Goal: Transaction & Acquisition: Download file/media

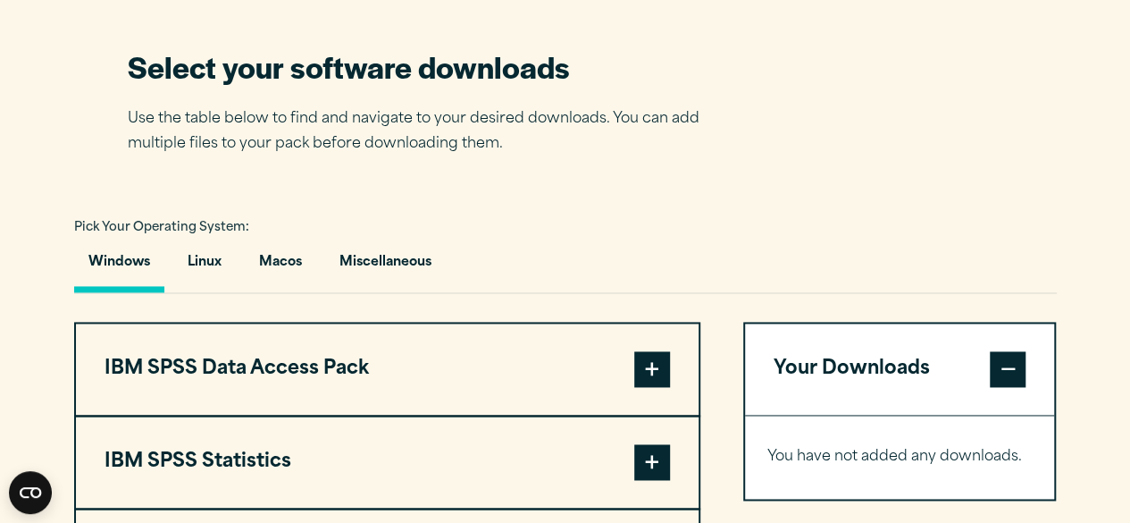
scroll to position [1162, 0]
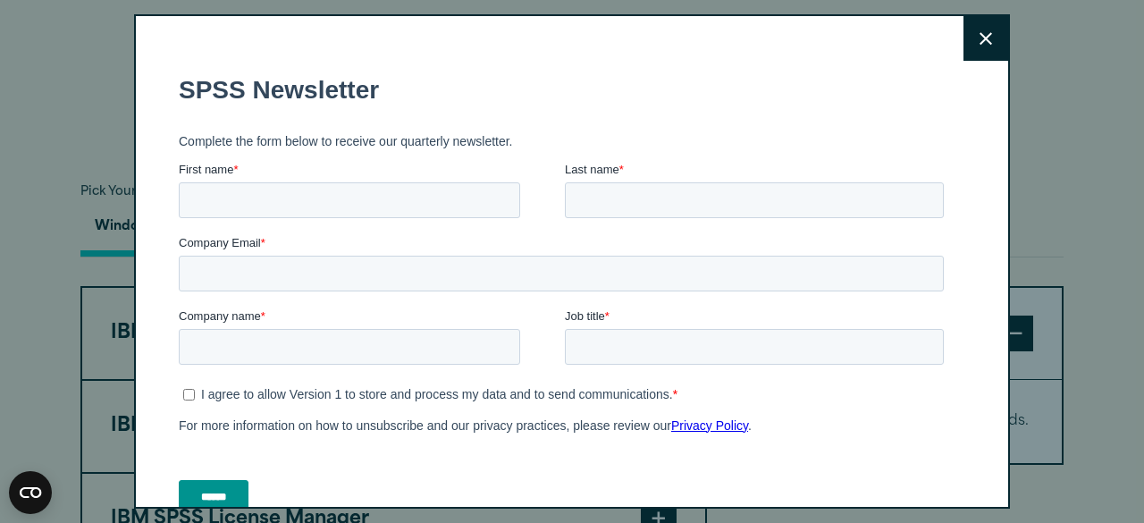
click at [979, 39] on icon at bounding box center [985, 38] width 13 height 13
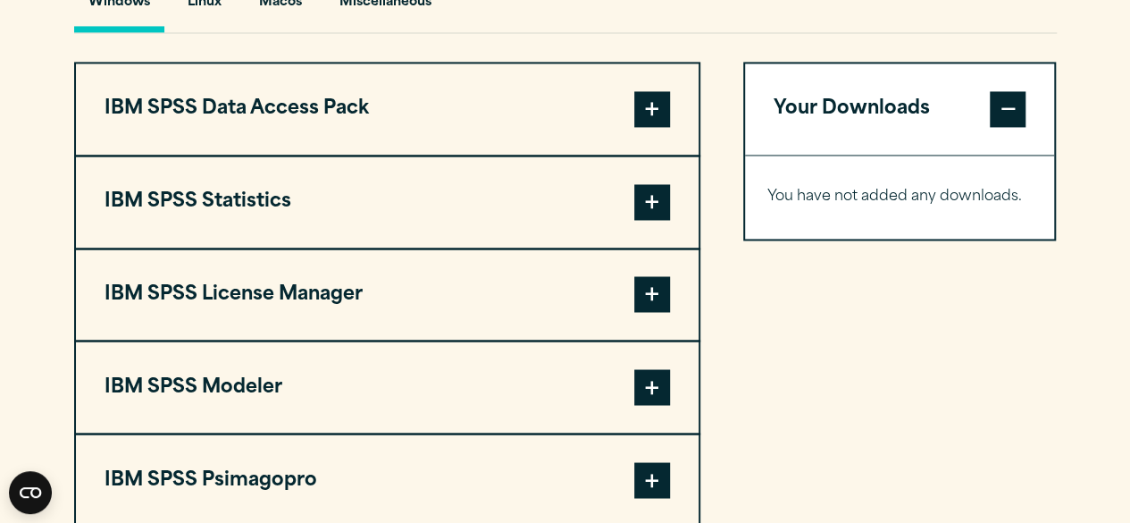
scroll to position [1340, 0]
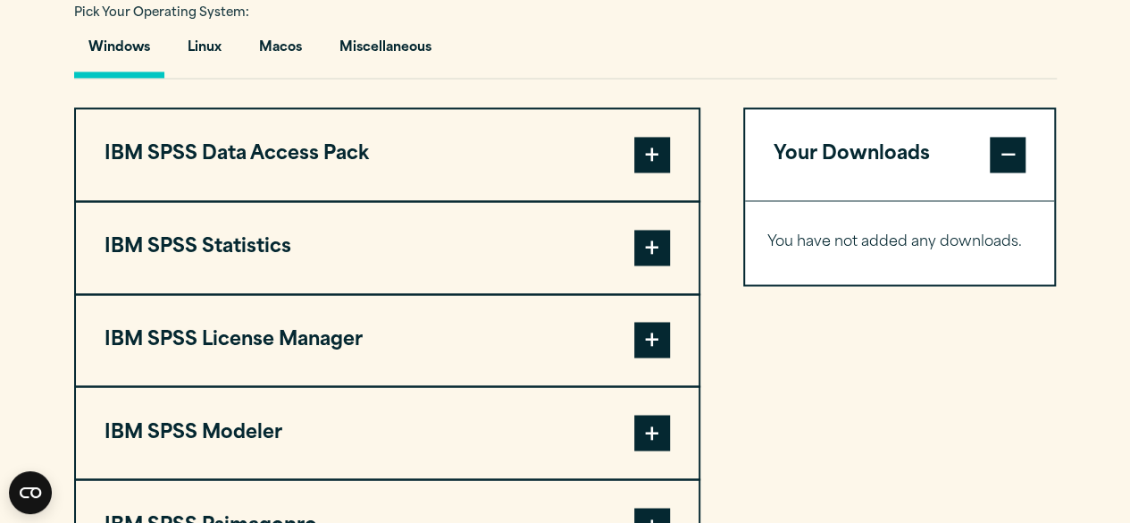
click at [651, 246] on span at bounding box center [652, 248] width 36 height 36
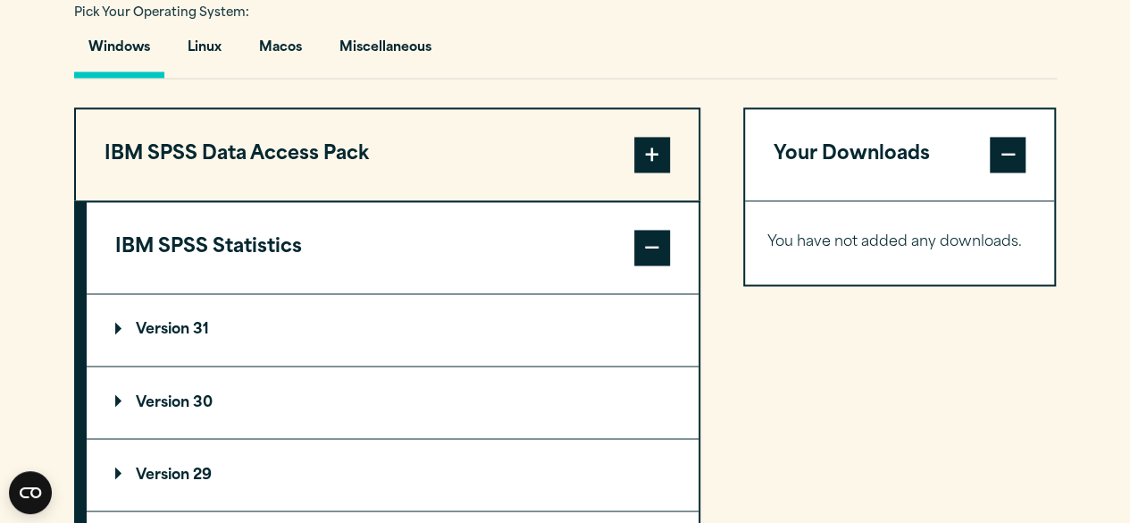
click at [172, 323] on p "Version 31" at bounding box center [162, 330] width 94 height 14
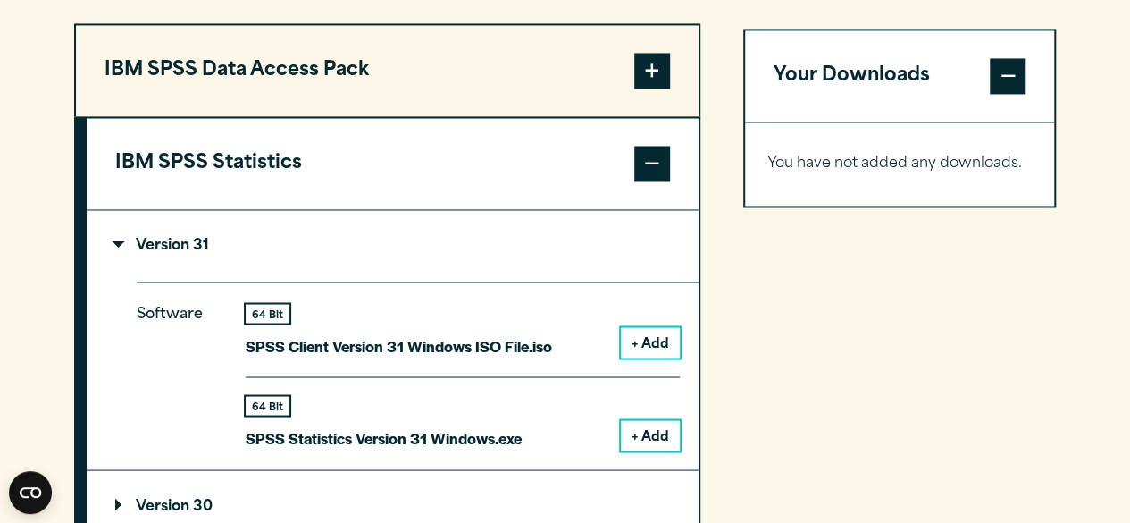
scroll to position [1519, 0]
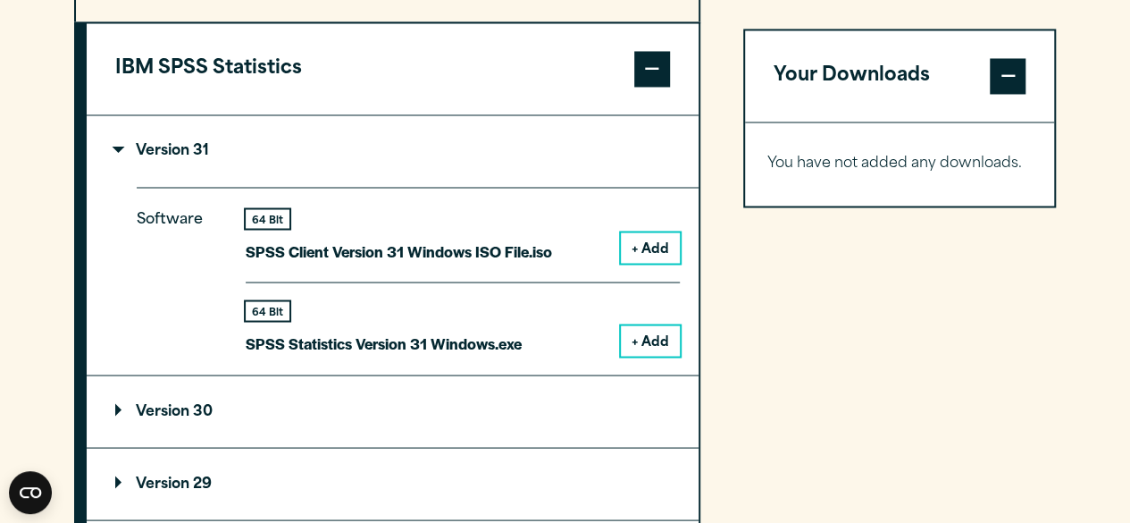
click at [641, 244] on button "+ Add" at bounding box center [650, 247] width 59 height 30
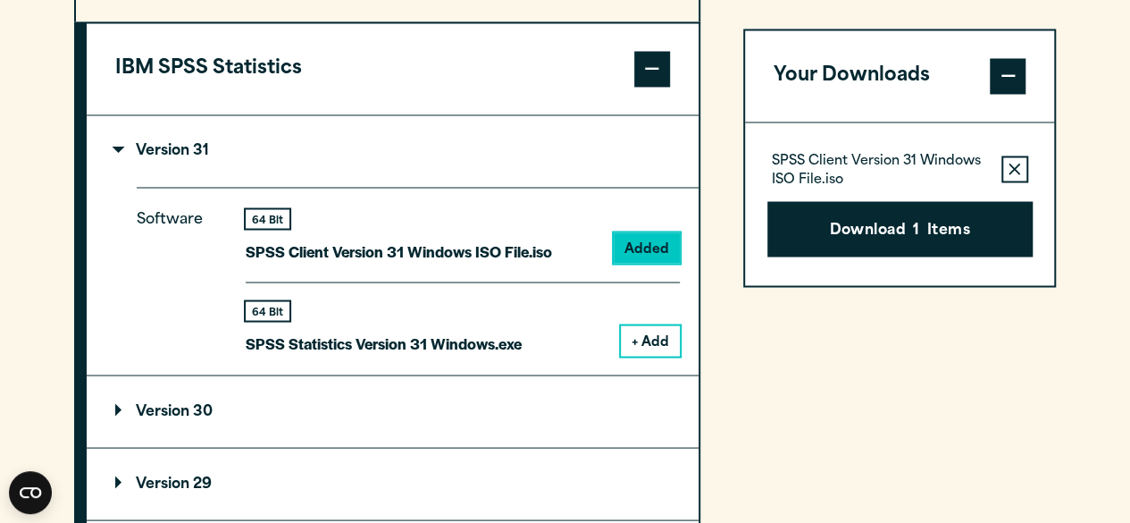
click at [638, 65] on span at bounding box center [652, 69] width 36 height 36
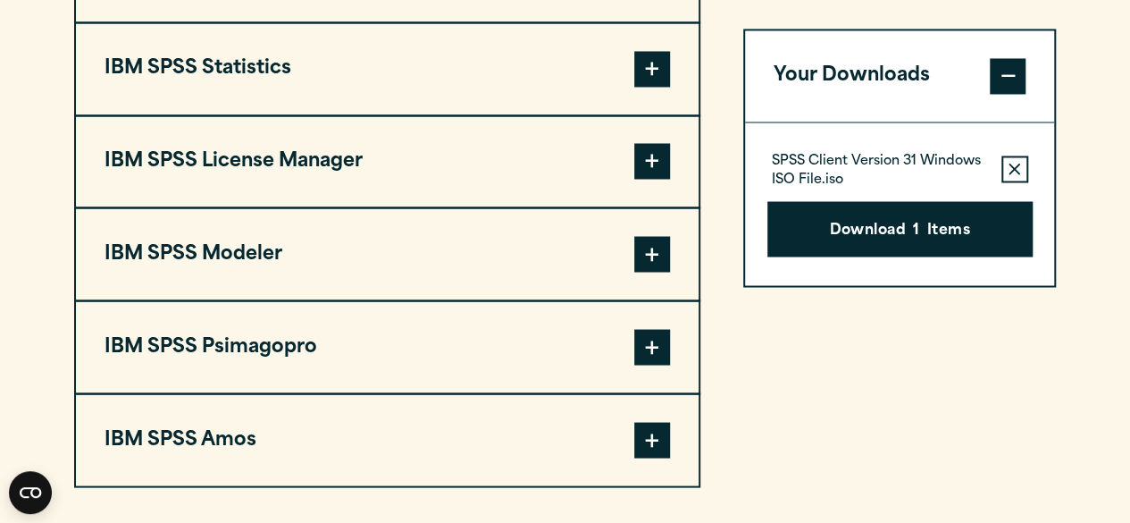
click at [654, 167] on span at bounding box center [652, 161] width 36 height 36
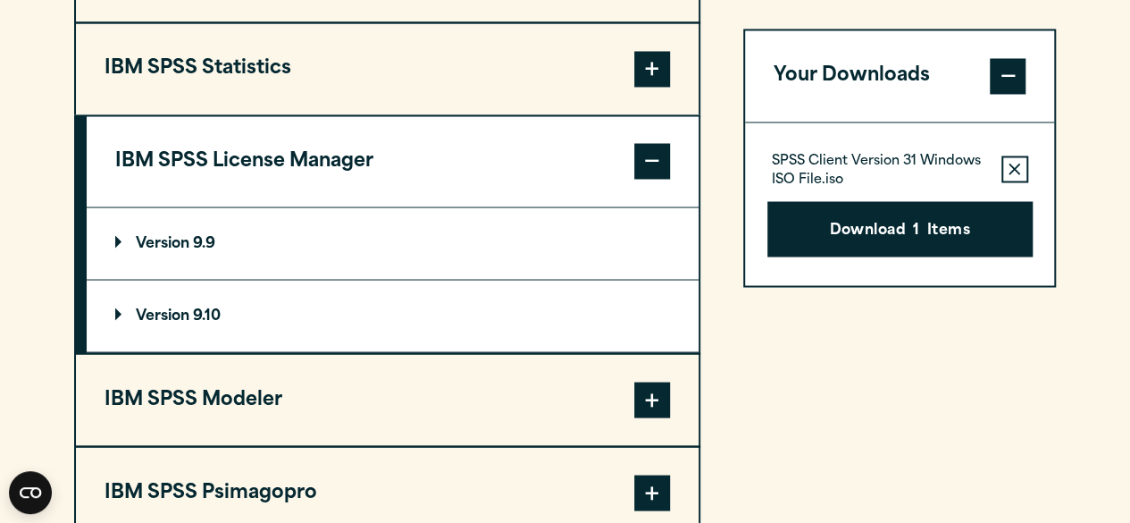
click at [768, 319] on div "Your Downloads SPSS Client Version 31 Windows ISO File.iso Remove this item fro…" at bounding box center [900, 281] width 314 height 704
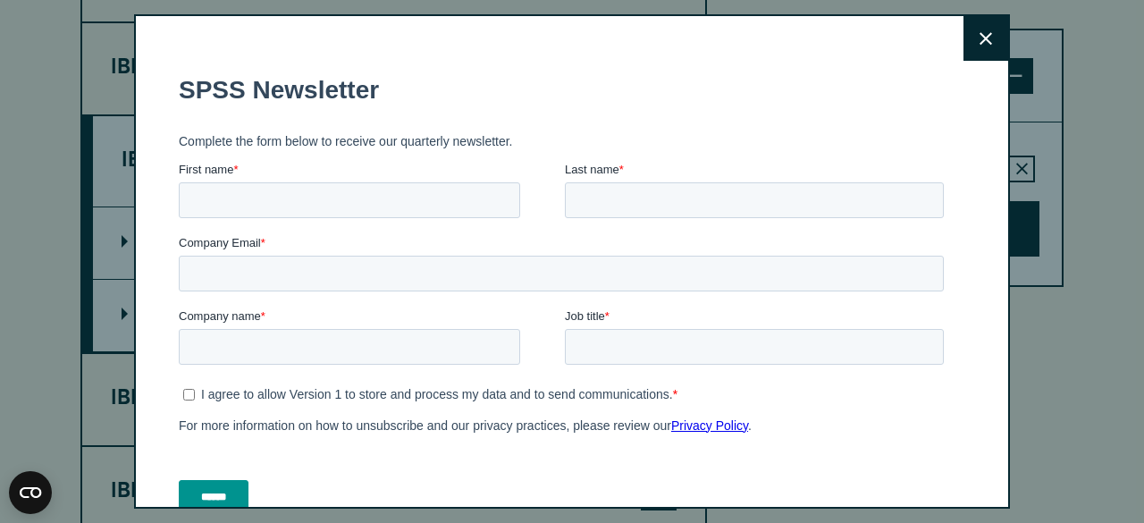
click at [979, 41] on icon at bounding box center [985, 38] width 13 height 13
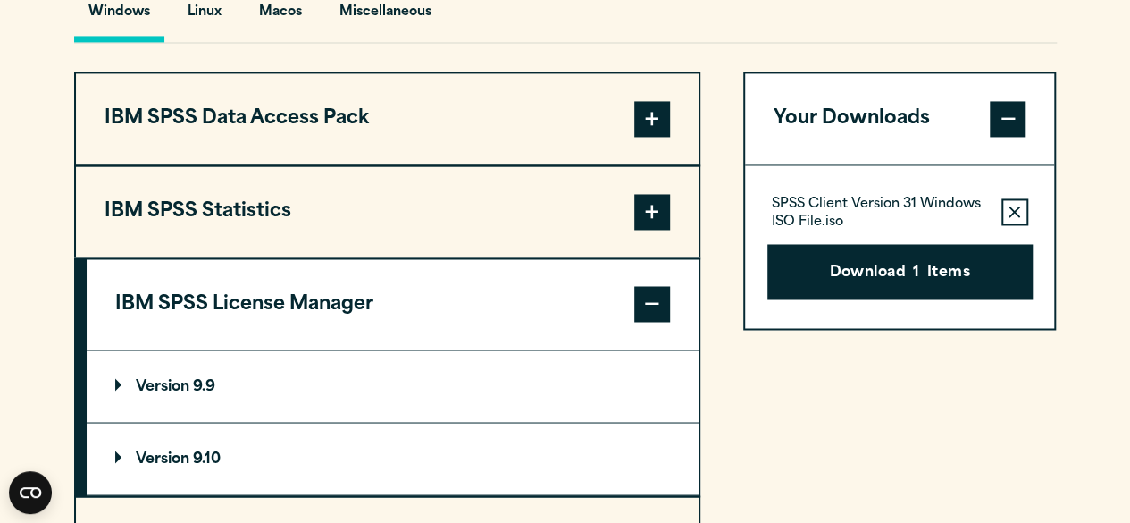
scroll to position [1251, 0]
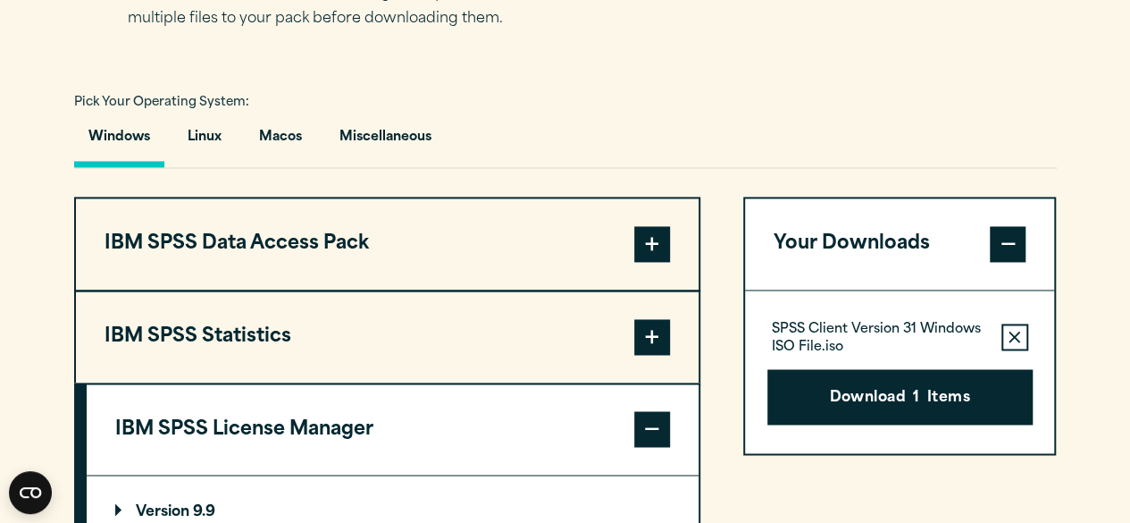
click at [650, 240] on span at bounding box center [652, 244] width 36 height 36
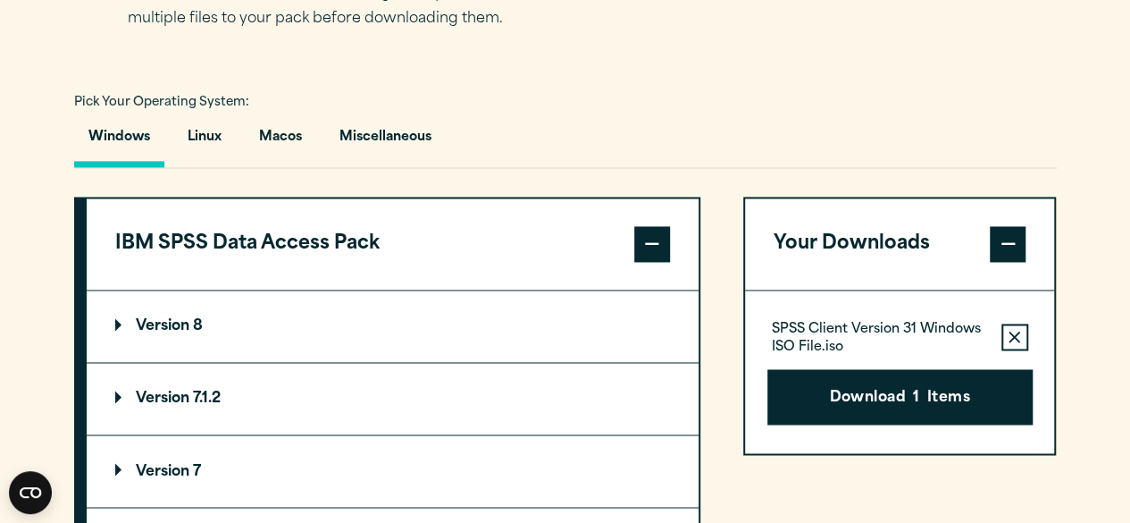
click at [151, 319] on p "Version 8" at bounding box center [159, 326] width 88 height 14
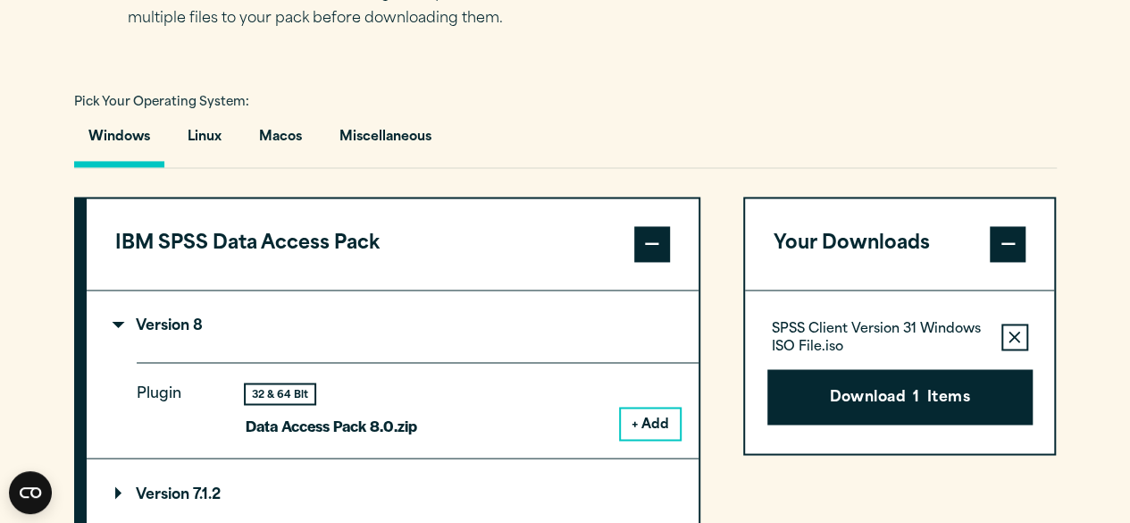
click at [661, 425] on button "+ Add" at bounding box center [650, 423] width 59 height 30
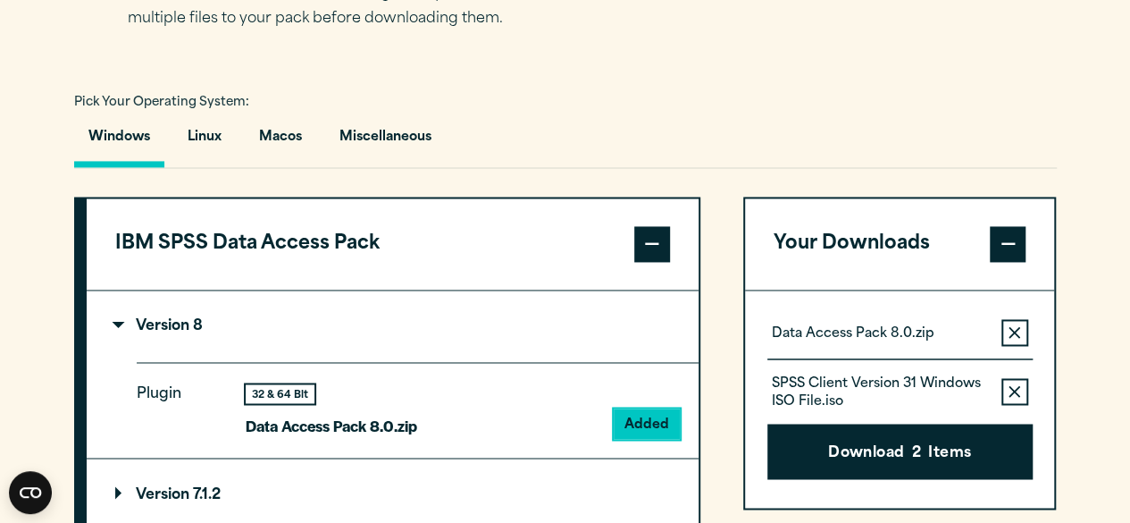
scroll to position [1430, 0]
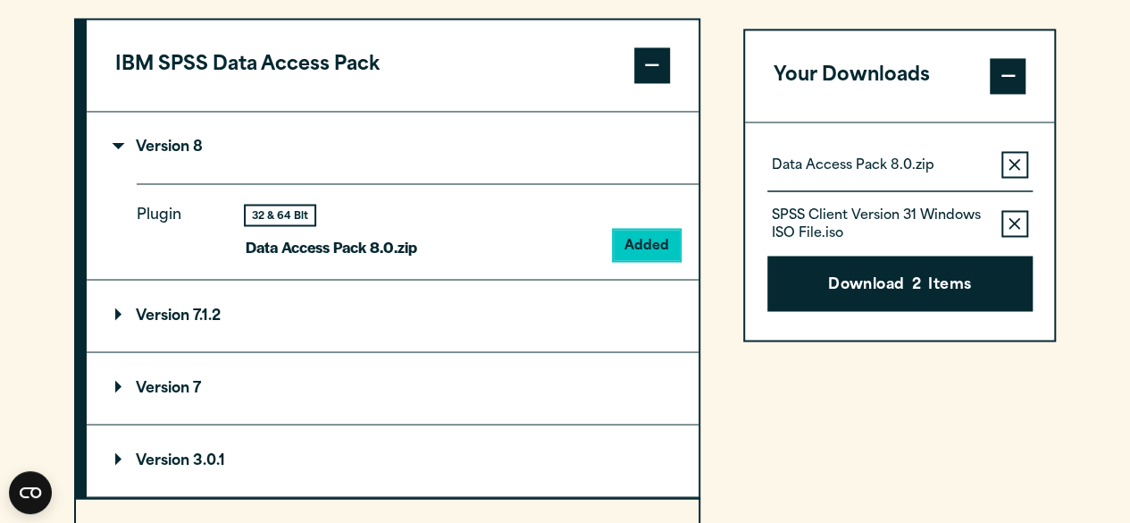
click at [649, 74] on span at bounding box center [652, 65] width 36 height 36
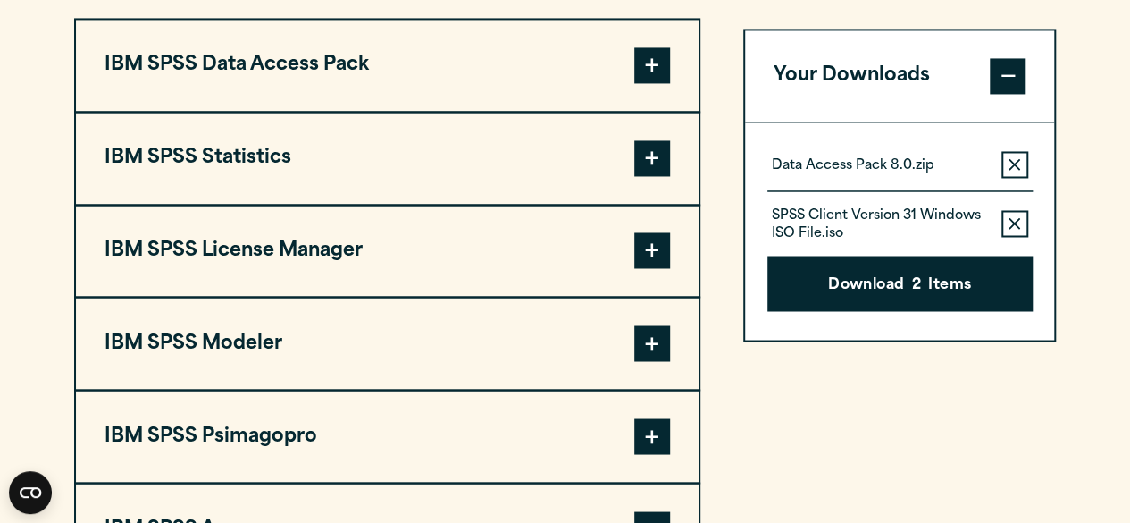
click at [649, 248] on span at bounding box center [652, 250] width 36 height 36
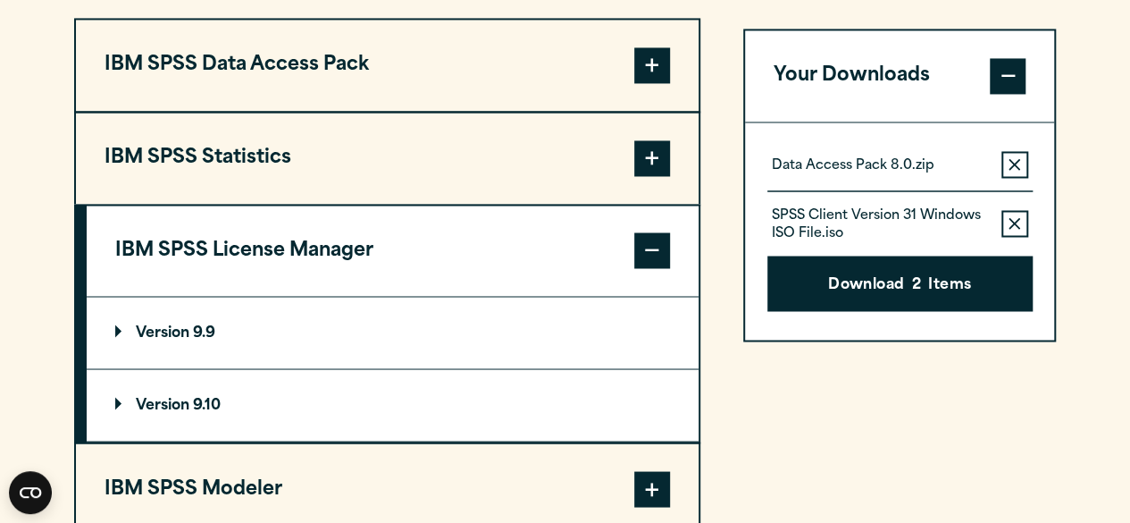
click at [348, 323] on summary "Version 9.9" at bounding box center [393, 332] width 612 height 71
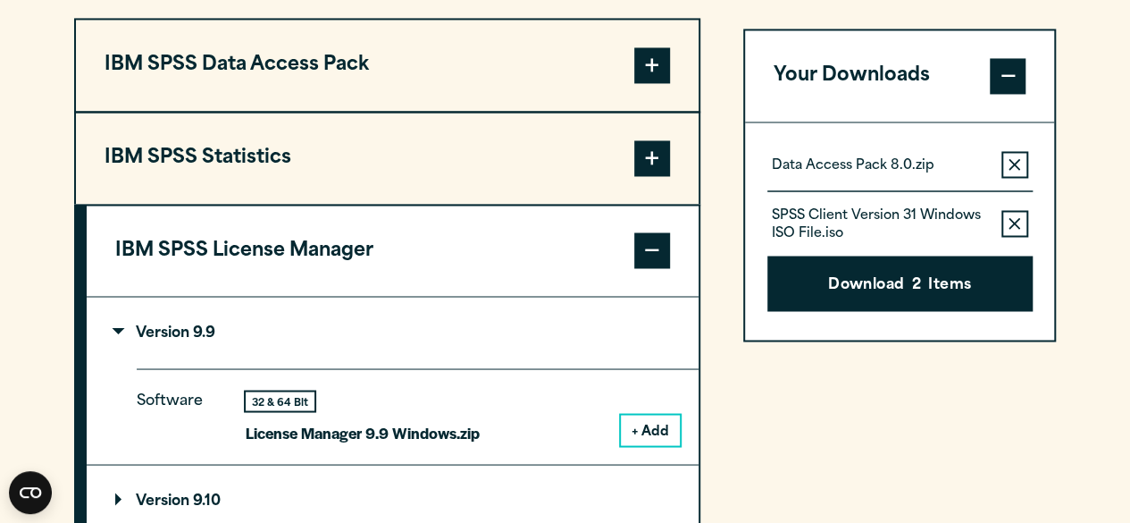
click at [633, 426] on button "+ Add" at bounding box center [650, 430] width 59 height 30
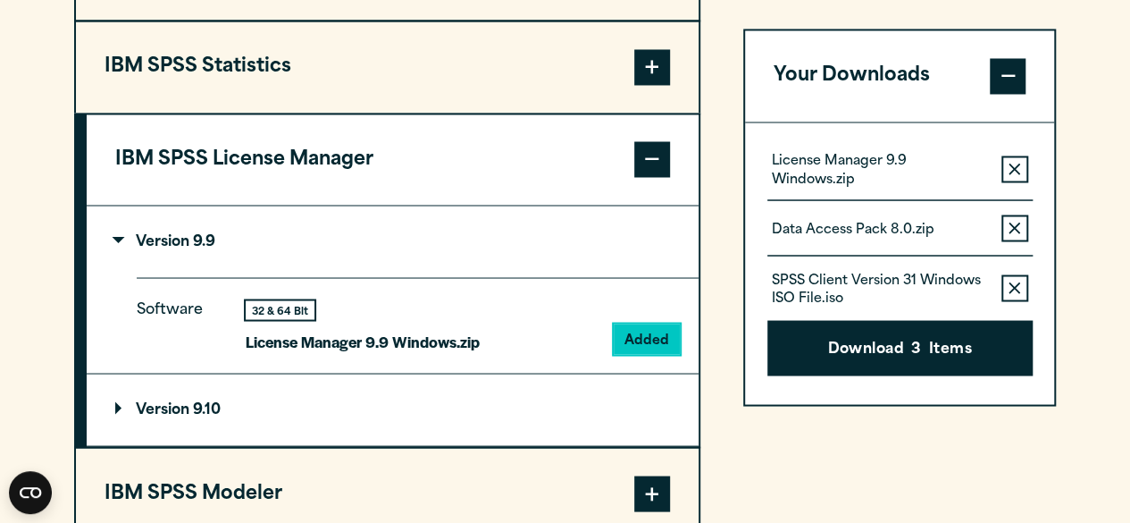
scroll to position [1608, 0]
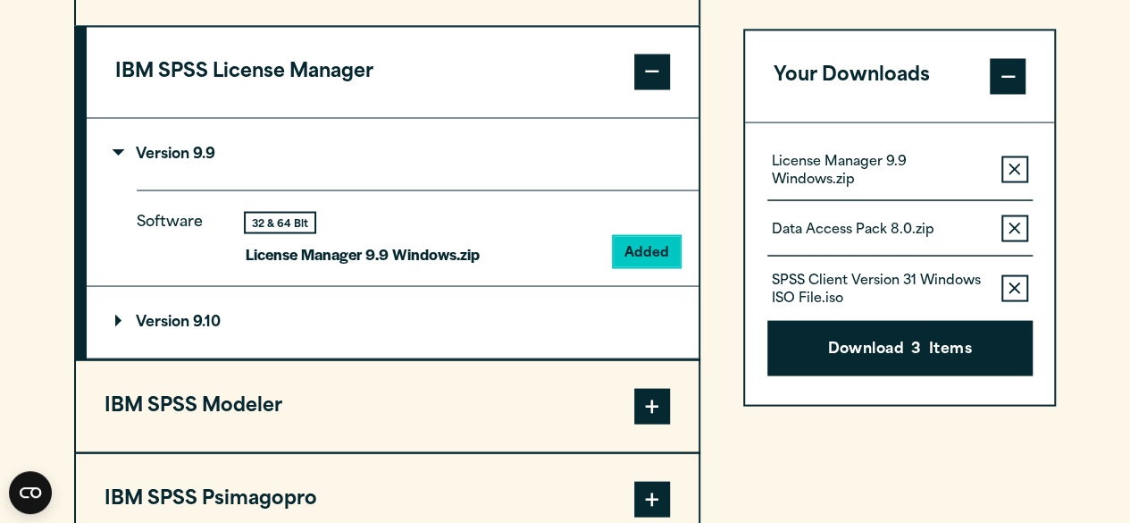
click at [658, 408] on span at bounding box center [652, 406] width 36 height 36
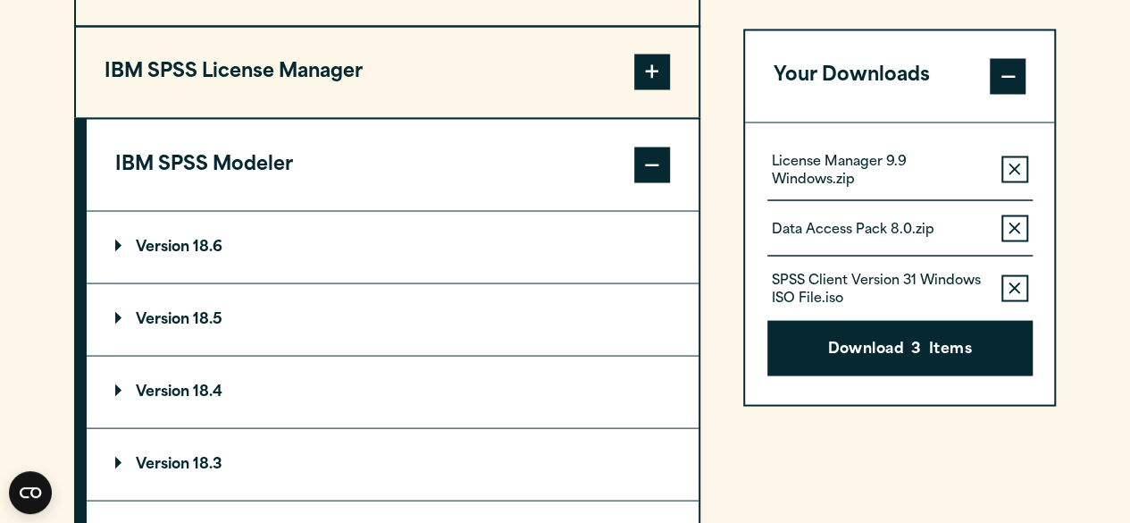
click at [414, 246] on summary "Version 18.6" at bounding box center [393, 246] width 612 height 71
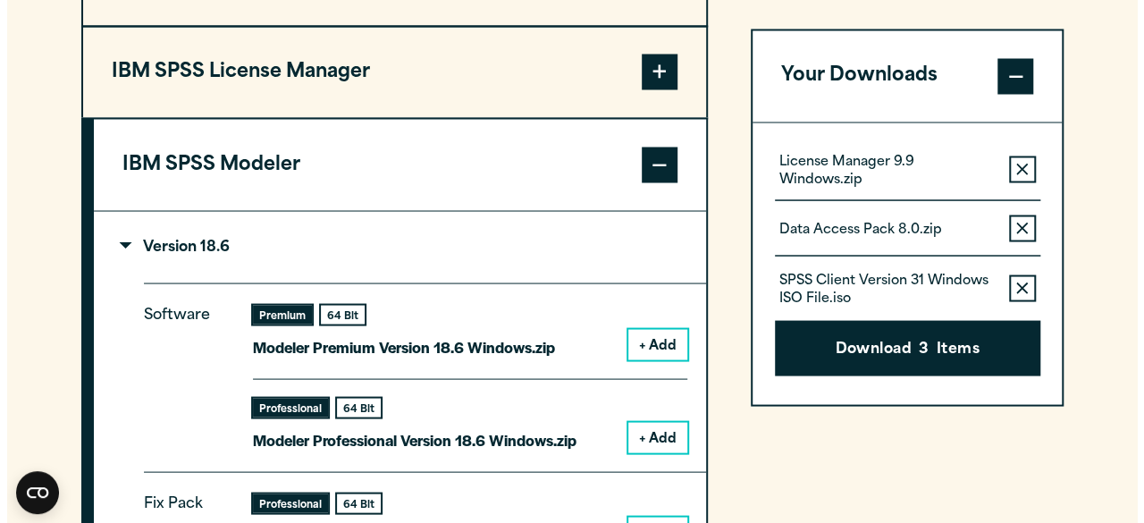
scroll to position [1698, 0]
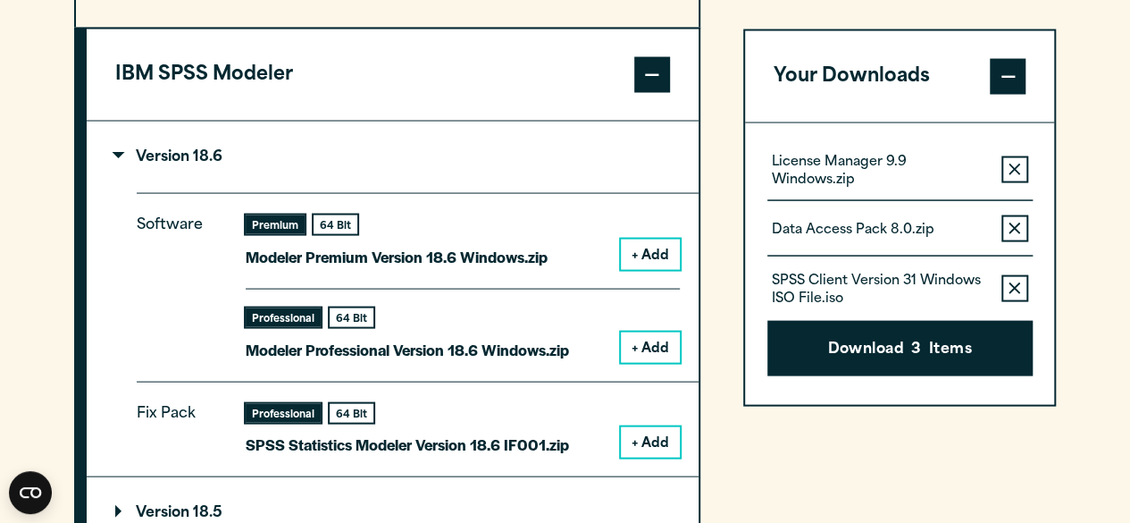
click at [647, 250] on button "+ Add" at bounding box center [650, 254] width 59 height 30
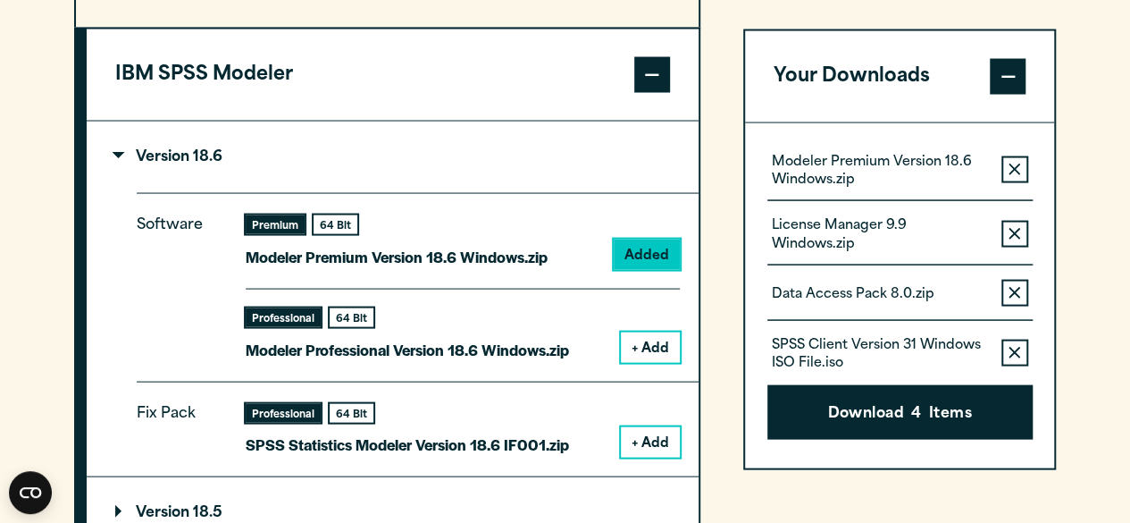
click at [657, 78] on span at bounding box center [652, 75] width 36 height 36
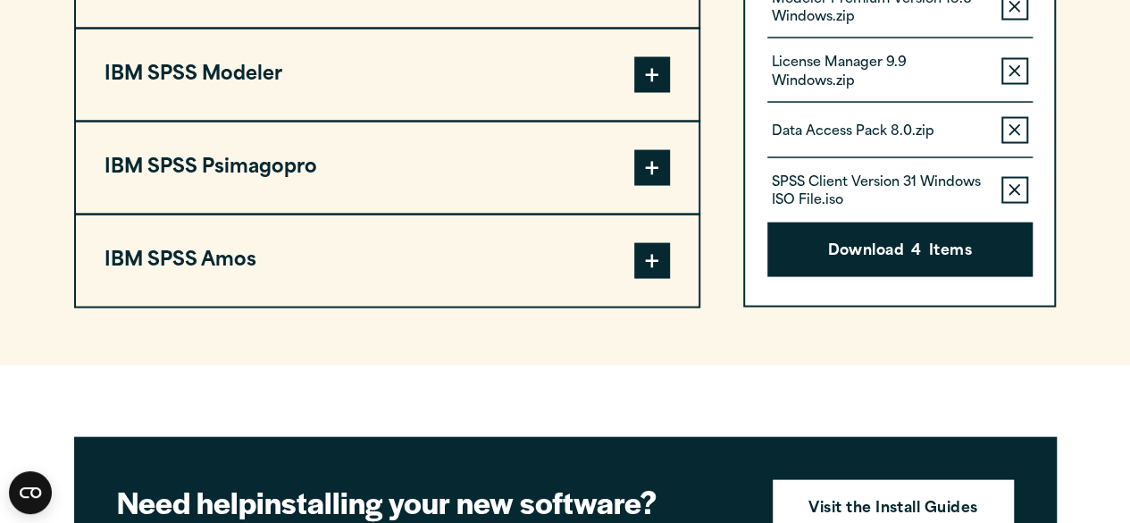
click at [653, 256] on span at bounding box center [652, 261] width 36 height 36
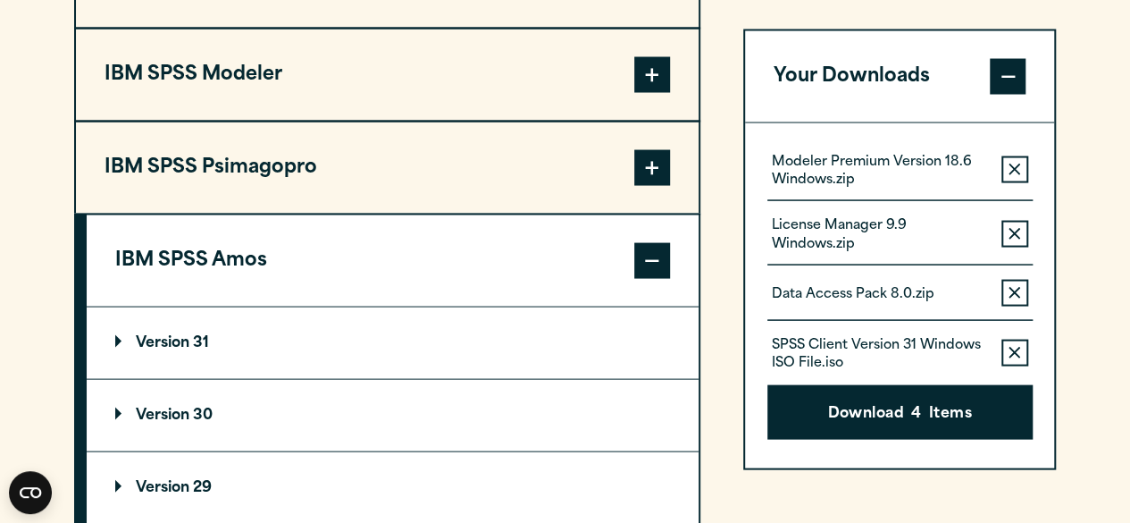
click at [583, 365] on summary "Version 31" at bounding box center [393, 342] width 612 height 71
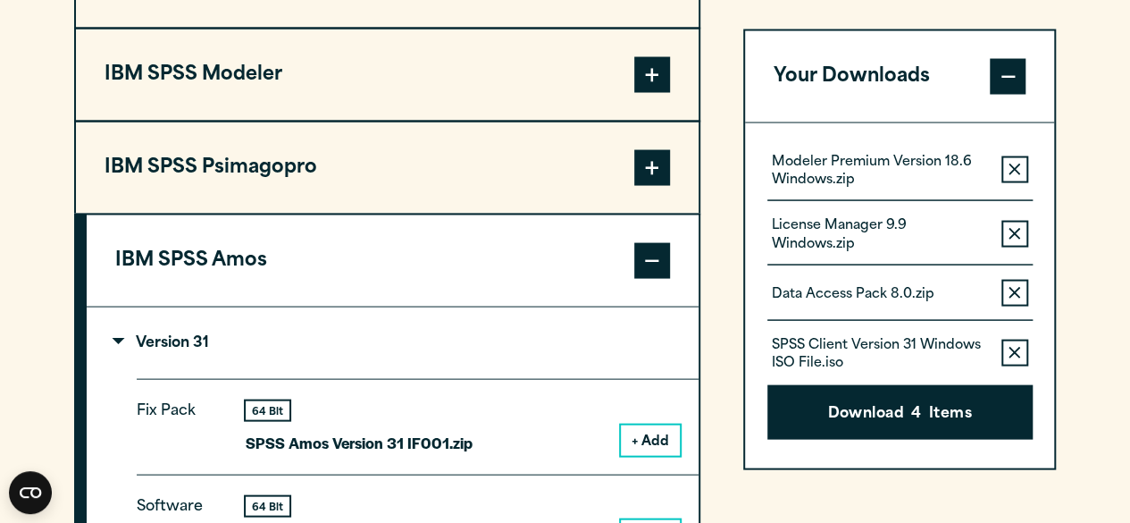
click at [659, 434] on button "+ Add" at bounding box center [650, 440] width 59 height 30
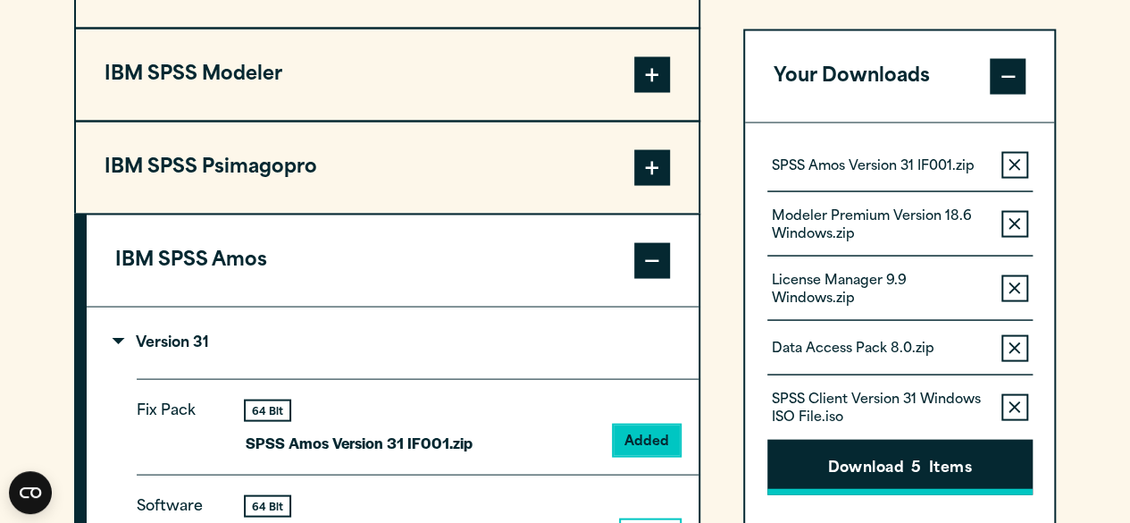
click at [830, 470] on button "Download 5 Items" at bounding box center [900, 466] width 265 height 55
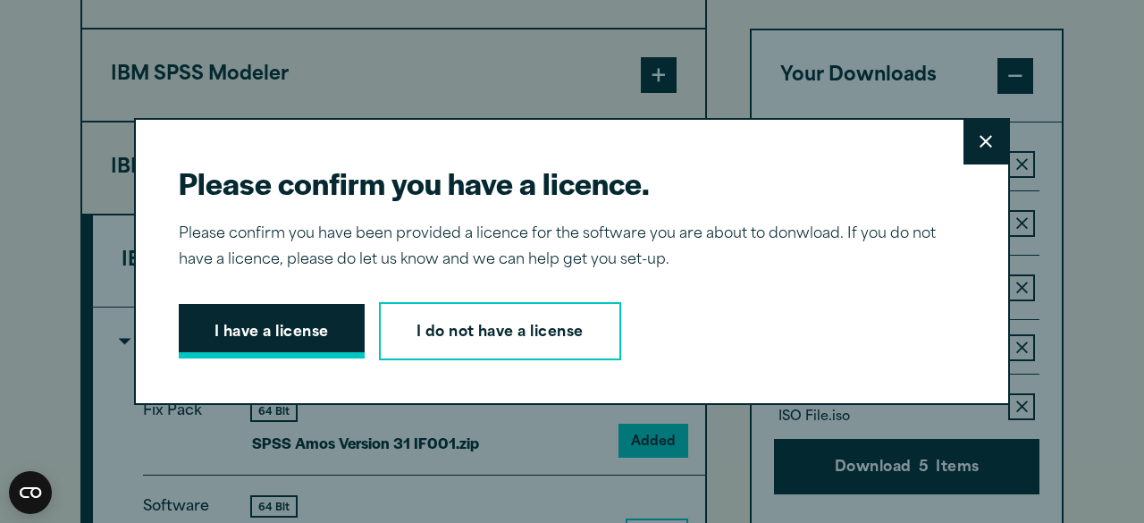
click at [313, 339] on button "I have a license" at bounding box center [272, 331] width 186 height 55
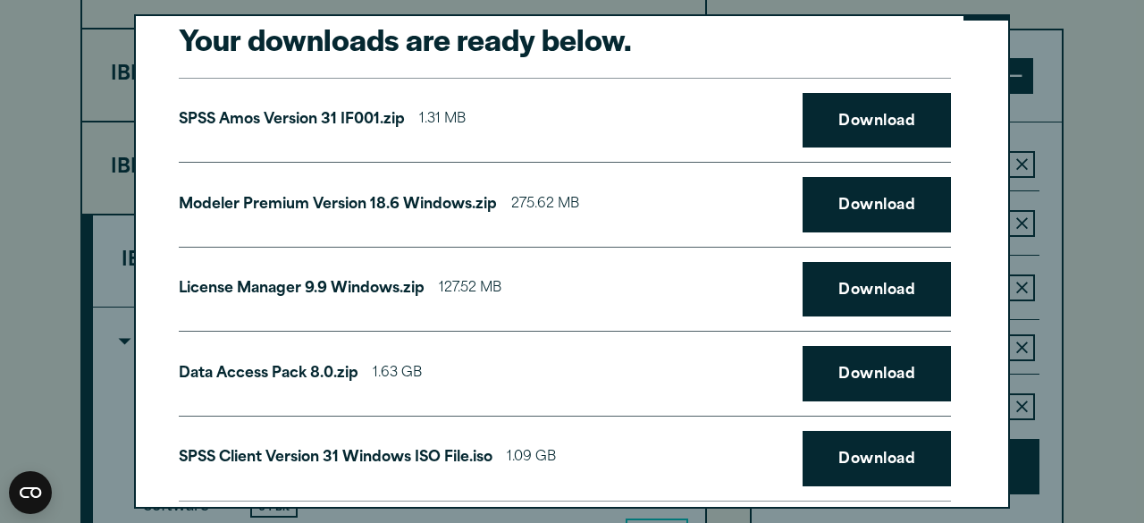
scroll to position [73, 0]
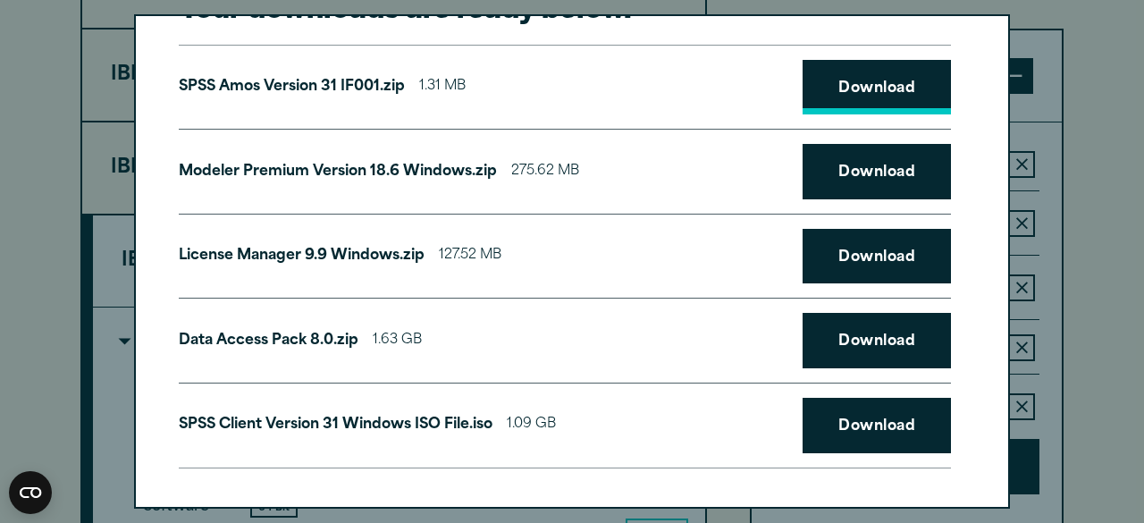
click at [845, 95] on link "Download" at bounding box center [876, 87] width 148 height 55
click at [847, 164] on link "Download" at bounding box center [876, 171] width 148 height 55
click at [874, 260] on link "Download" at bounding box center [876, 256] width 148 height 55
click at [874, 339] on link "Download" at bounding box center [876, 340] width 148 height 55
click at [869, 419] on link "Download" at bounding box center [876, 425] width 148 height 55
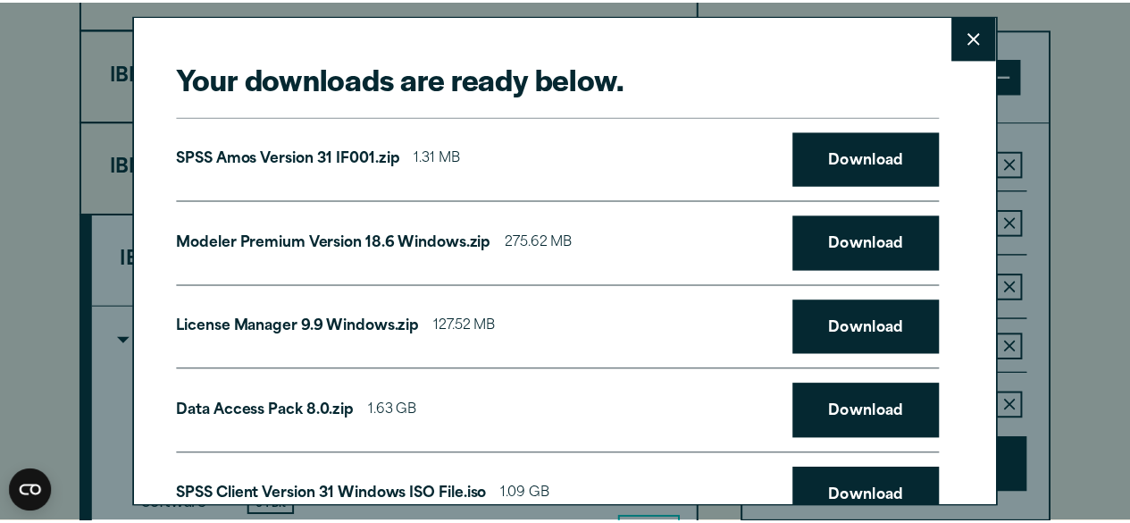
scroll to position [0, 0]
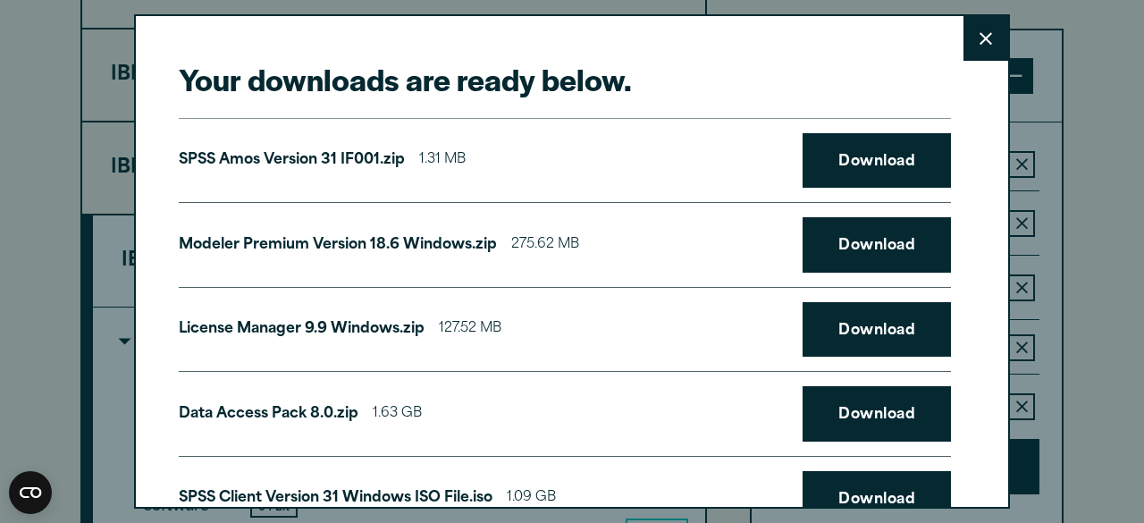
click at [963, 28] on button "Close" at bounding box center [985, 38] width 45 height 45
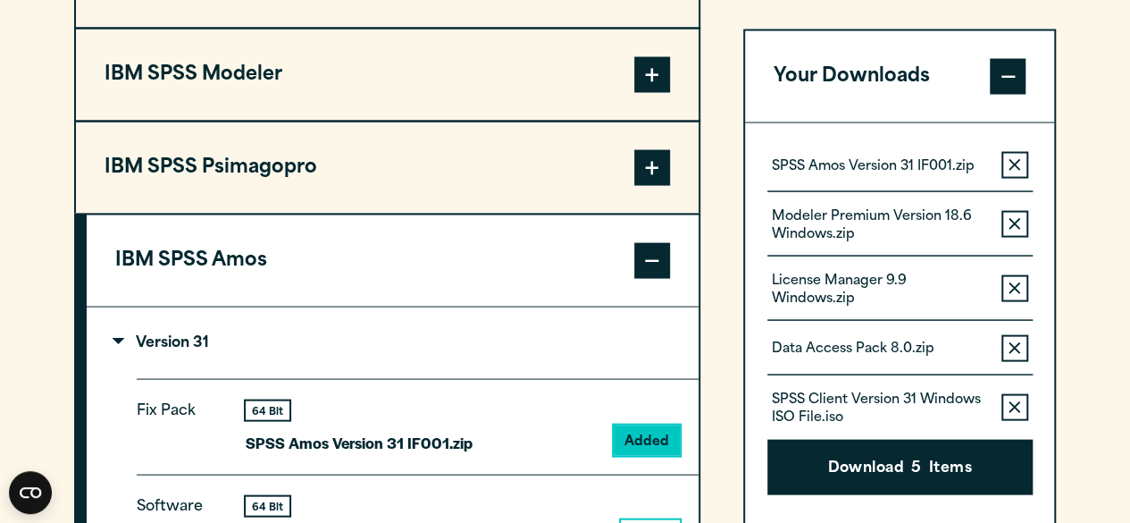
click at [655, 256] on span at bounding box center [652, 261] width 36 height 36
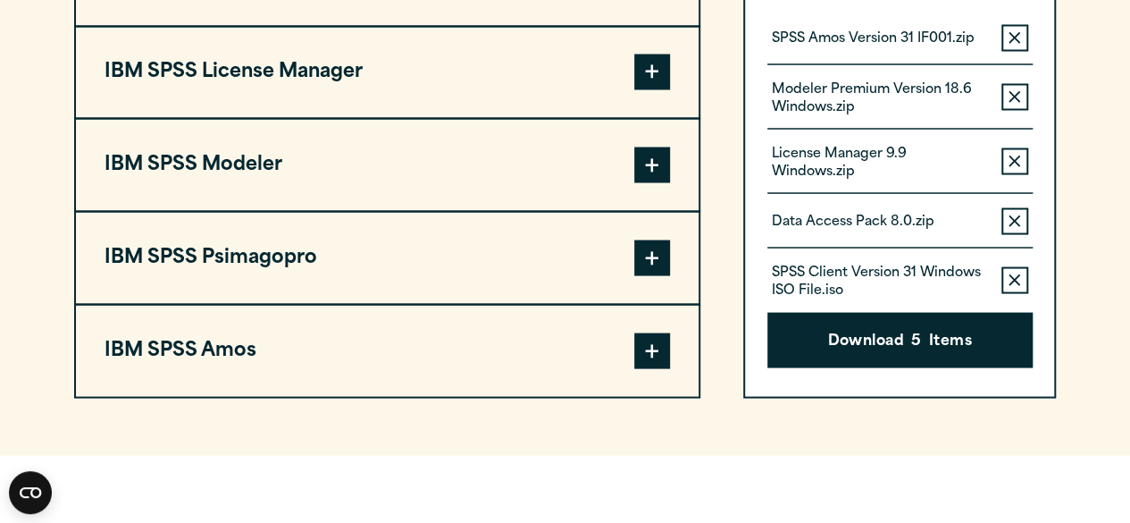
scroll to position [1430, 0]
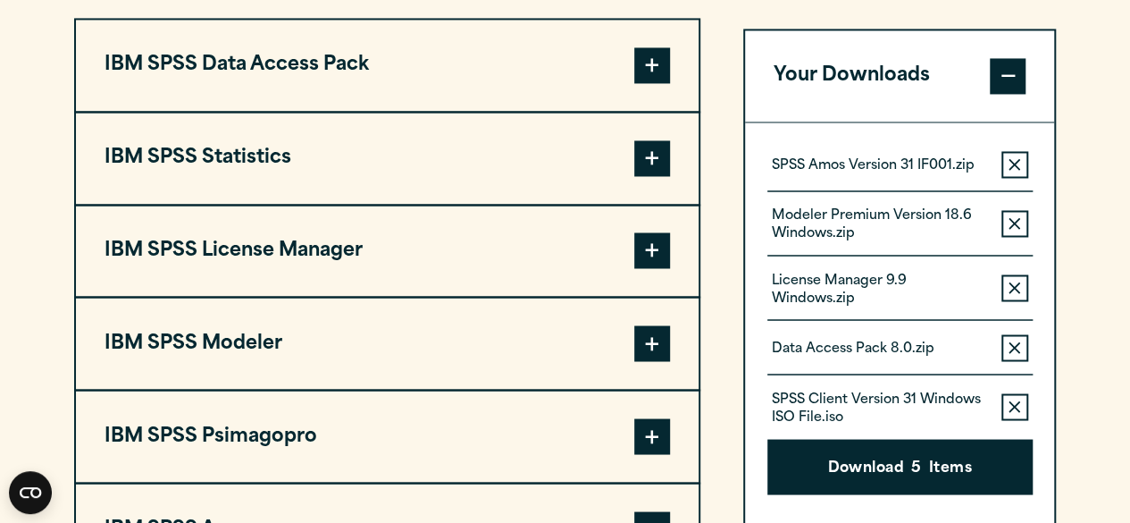
click at [658, 164] on span at bounding box center [652, 158] width 36 height 36
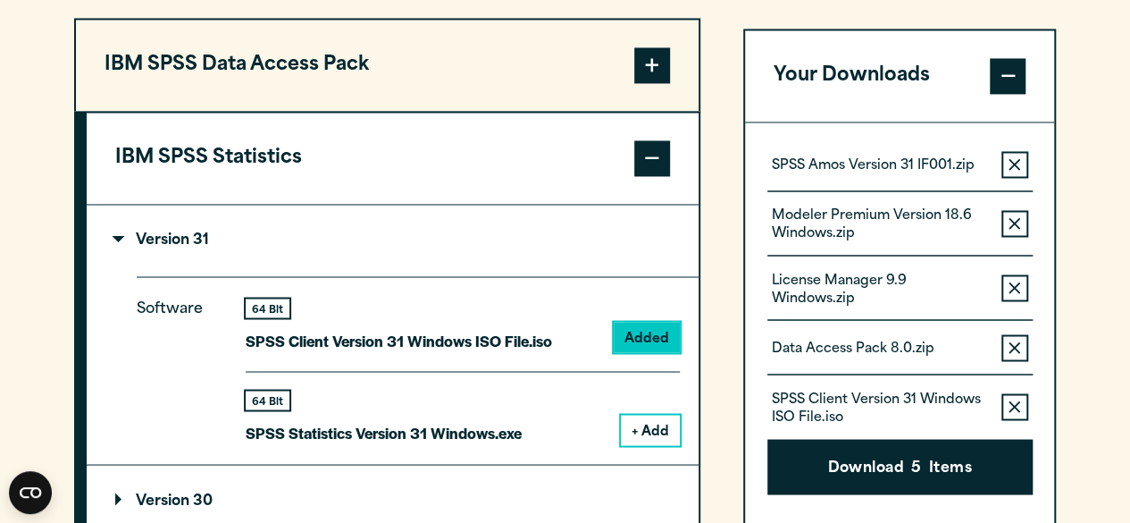
click at [637, 427] on button "+ Add" at bounding box center [650, 430] width 59 height 30
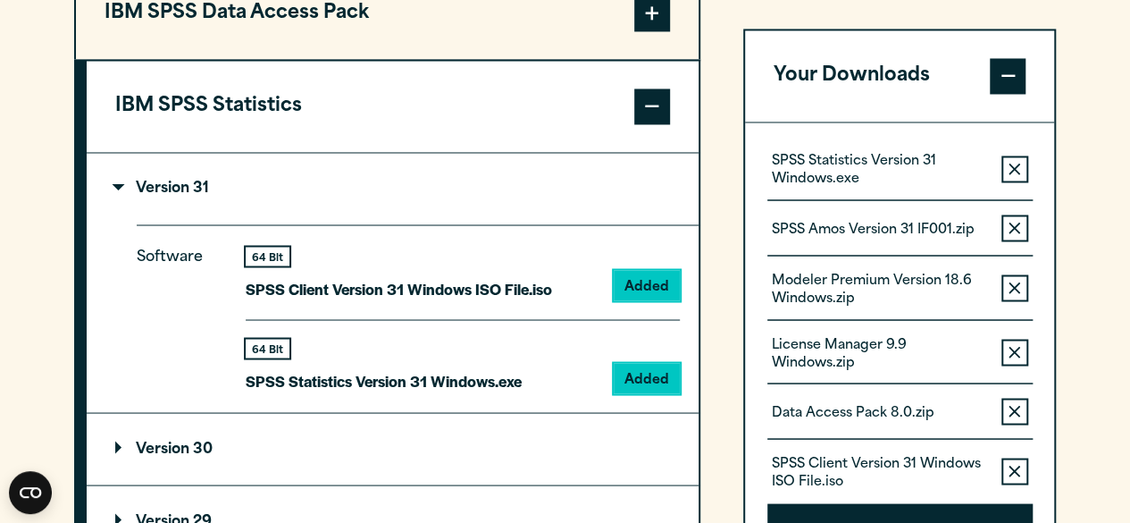
scroll to position [1519, 0]
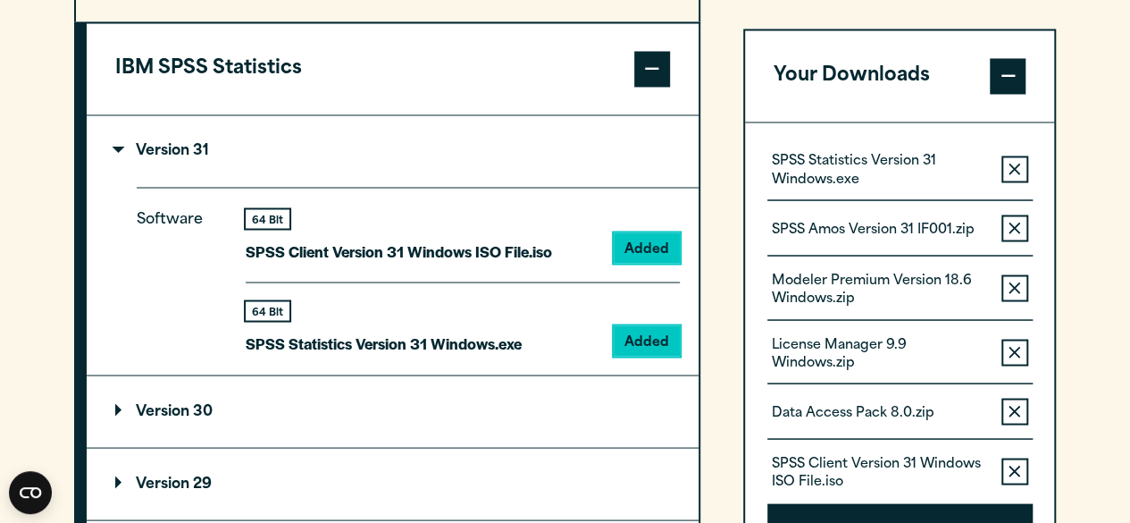
click at [1014, 227] on icon "button" at bounding box center [1015, 228] width 12 height 12
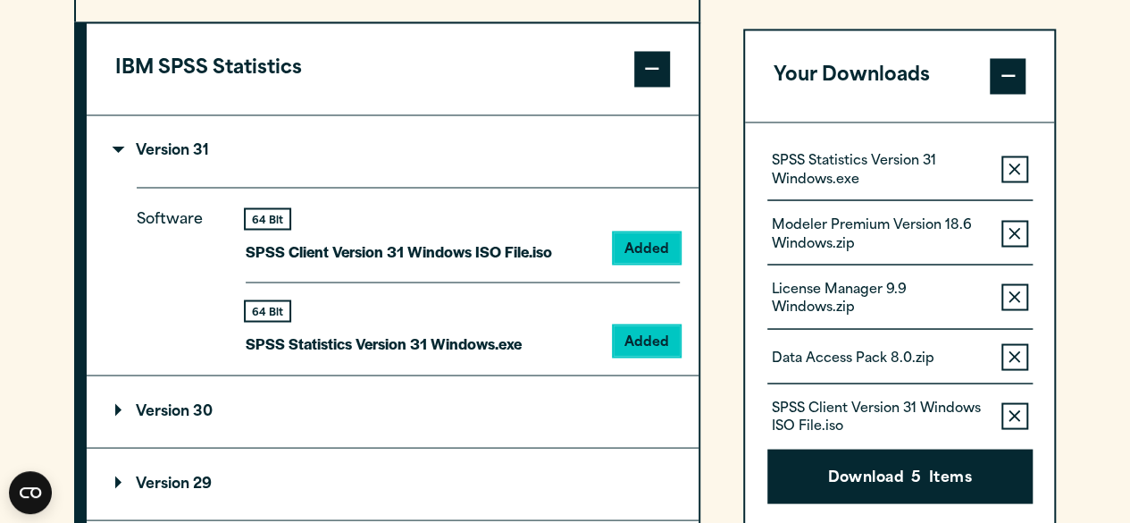
click at [1014, 228] on icon "button" at bounding box center [1015, 233] width 12 height 13
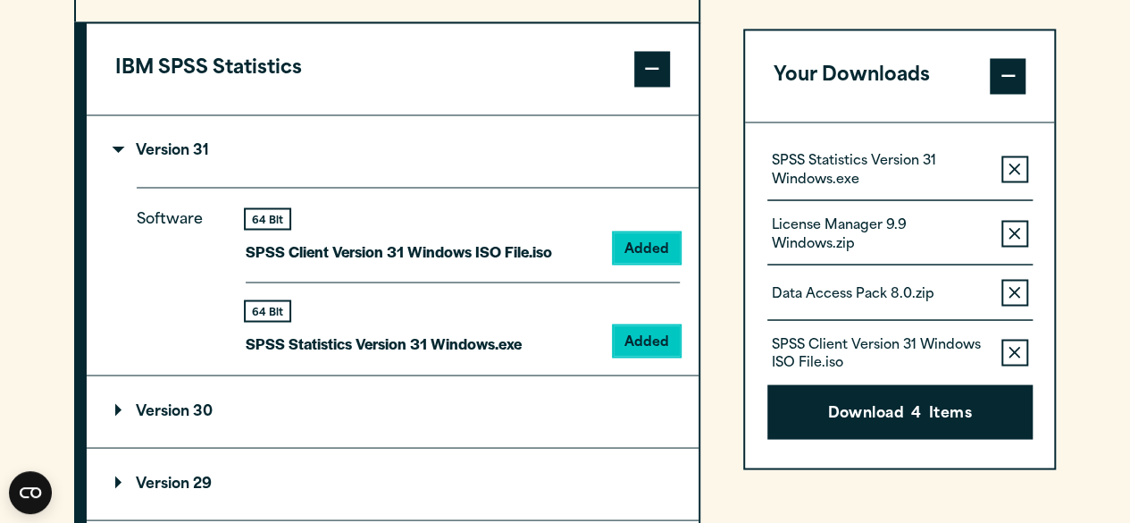
click at [1014, 228] on icon "button" at bounding box center [1015, 233] width 12 height 13
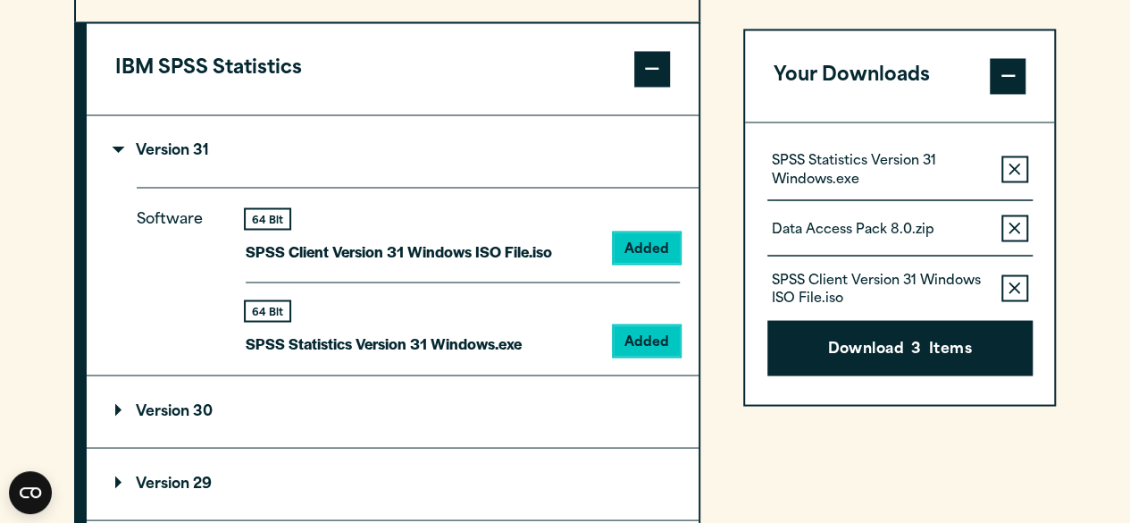
click at [1015, 228] on icon "button" at bounding box center [1015, 228] width 12 height 12
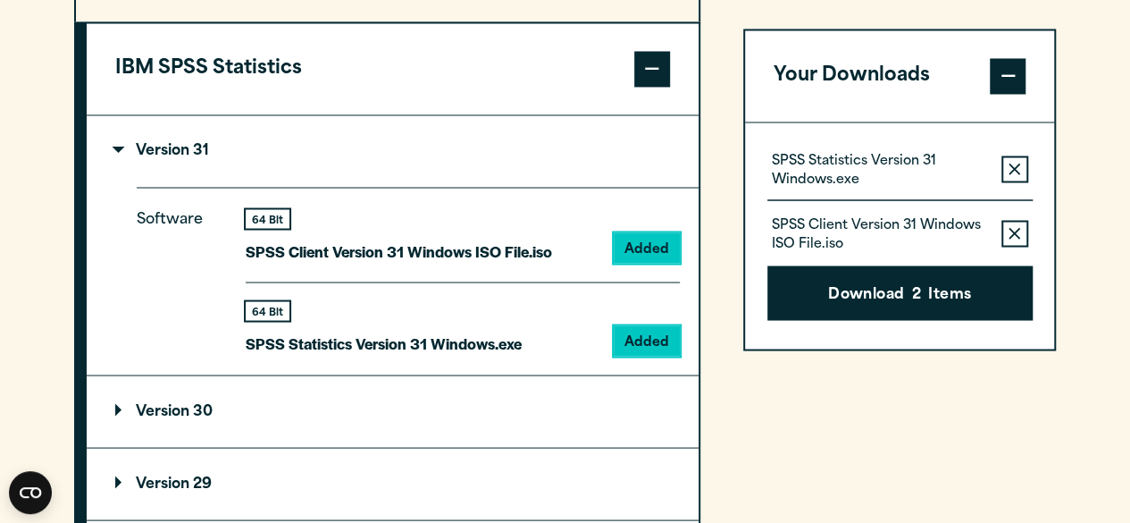
click at [1015, 228] on icon "button" at bounding box center [1015, 233] width 12 height 13
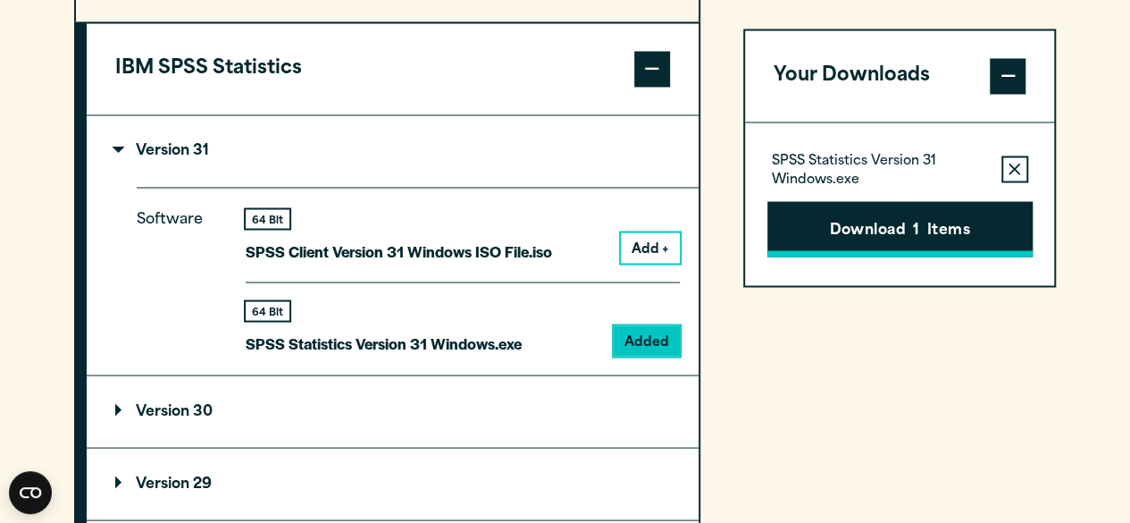
click at [884, 218] on button "Download 1 Items" at bounding box center [900, 228] width 265 height 55
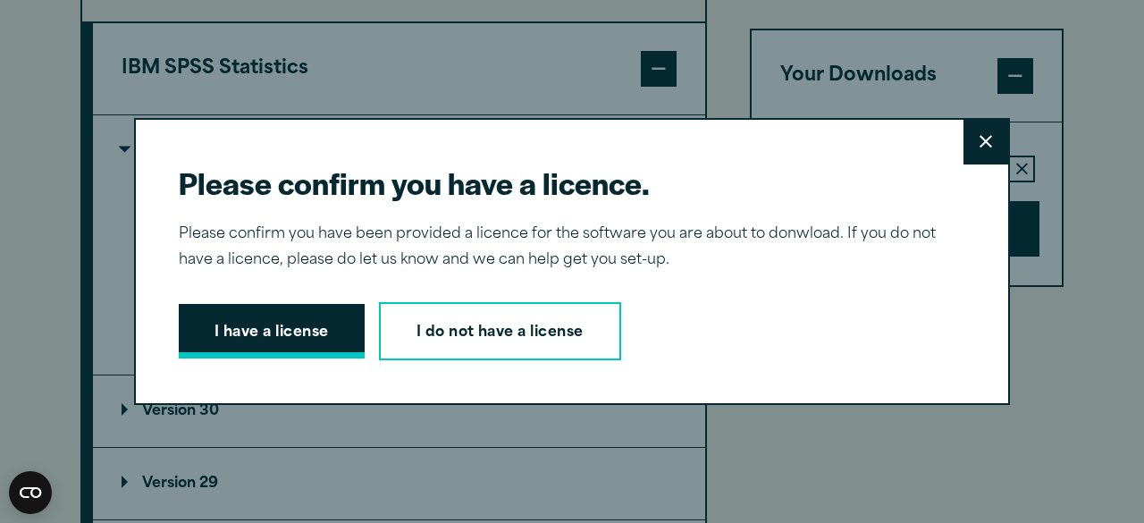
click at [309, 324] on button "I have a license" at bounding box center [272, 331] width 186 height 55
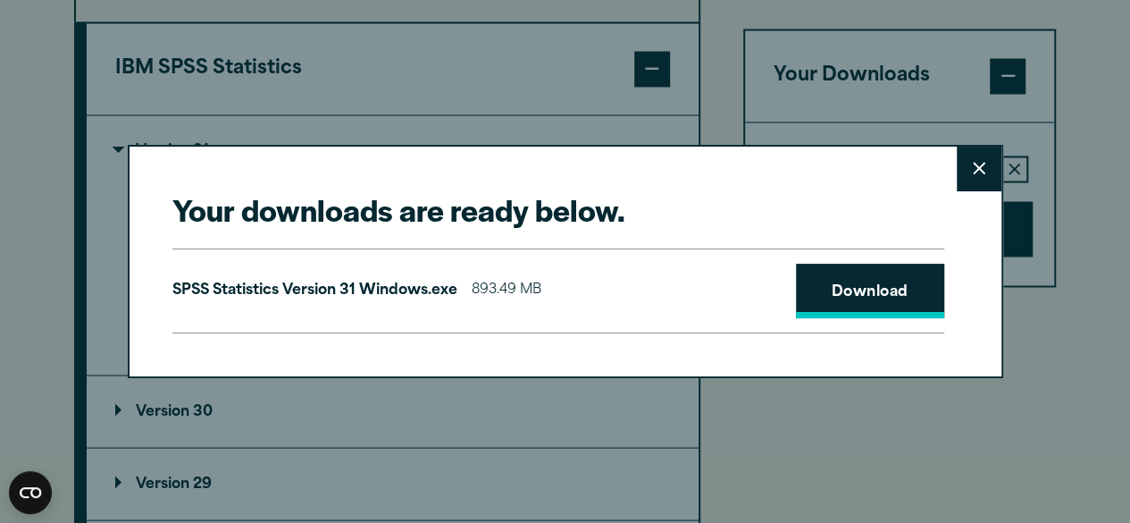
click at [825, 290] on link "Download" at bounding box center [870, 291] width 148 height 55
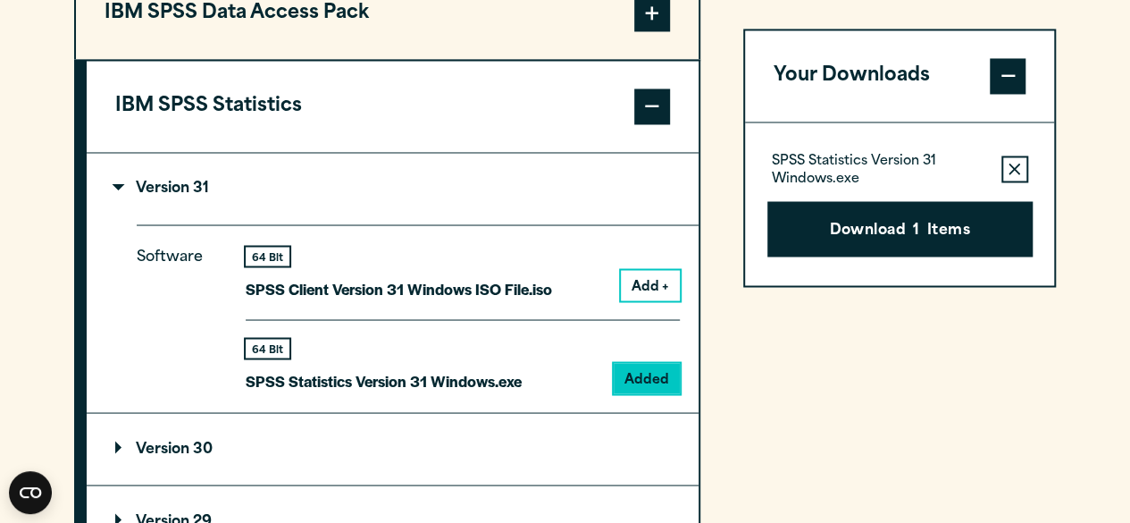
scroll to position [1471, 0]
